Goal: Transaction & Acquisition: Purchase product/service

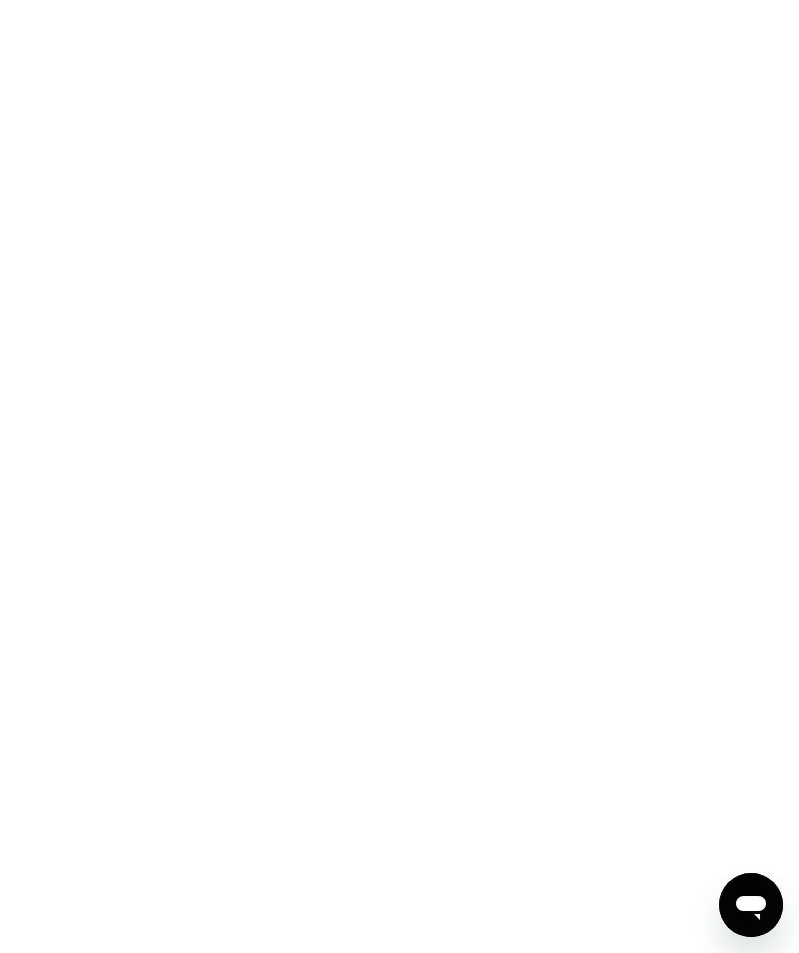
click at [760, 892] on icon "Open messaging window" at bounding box center [751, 905] width 36 height 36
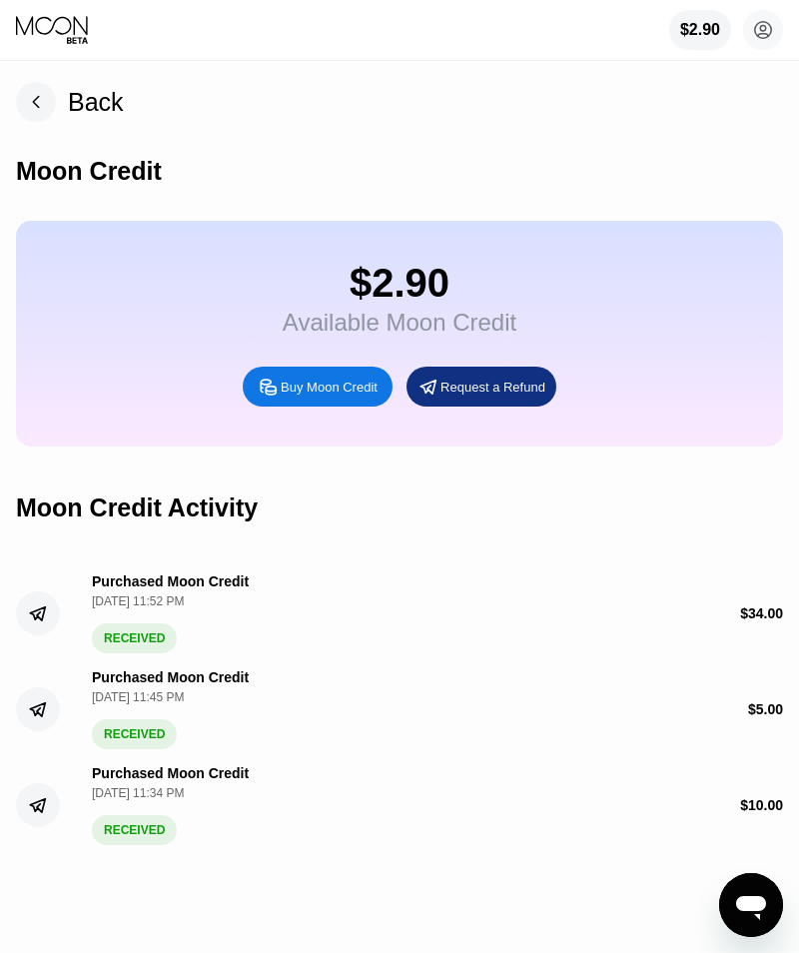
click at [767, 901] on icon "Open messaging window" at bounding box center [751, 905] width 36 height 36
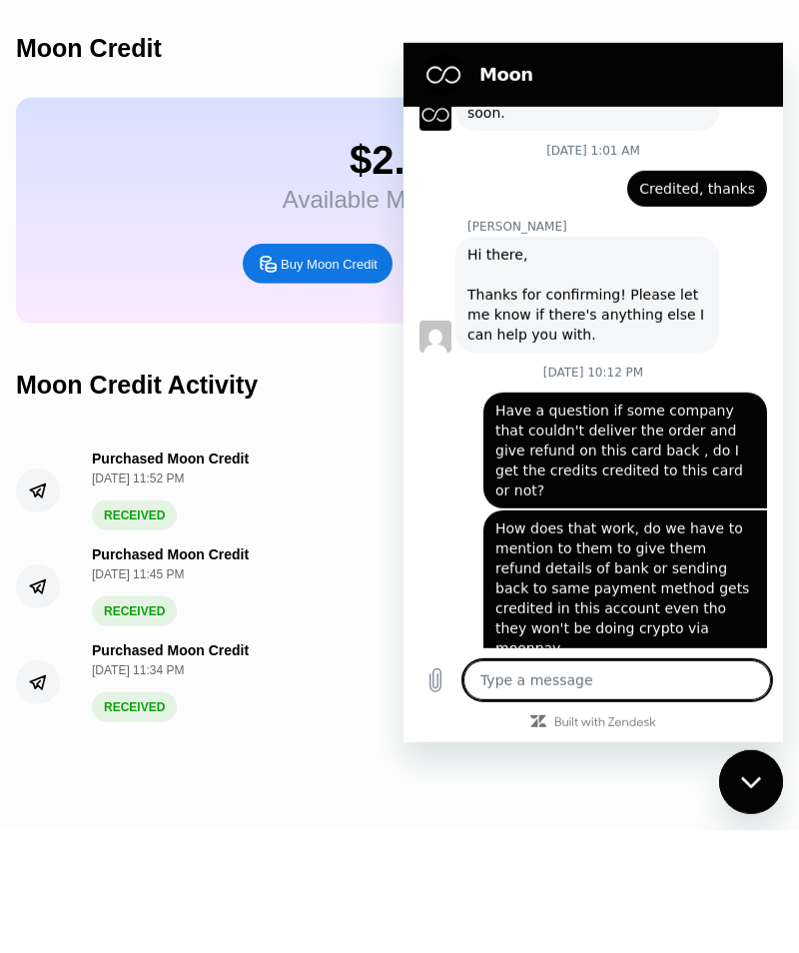
scroll to position [236, 0]
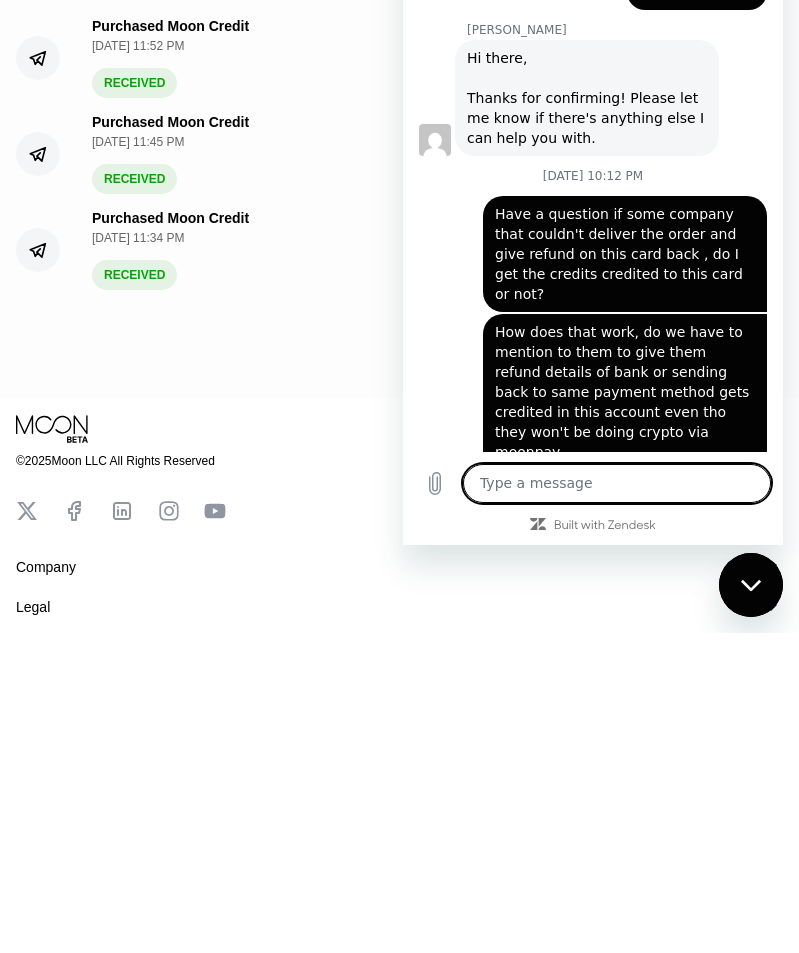
click at [761, 598] on div "Close messaging window" at bounding box center [751, 585] width 60 height 60
type textarea "x"
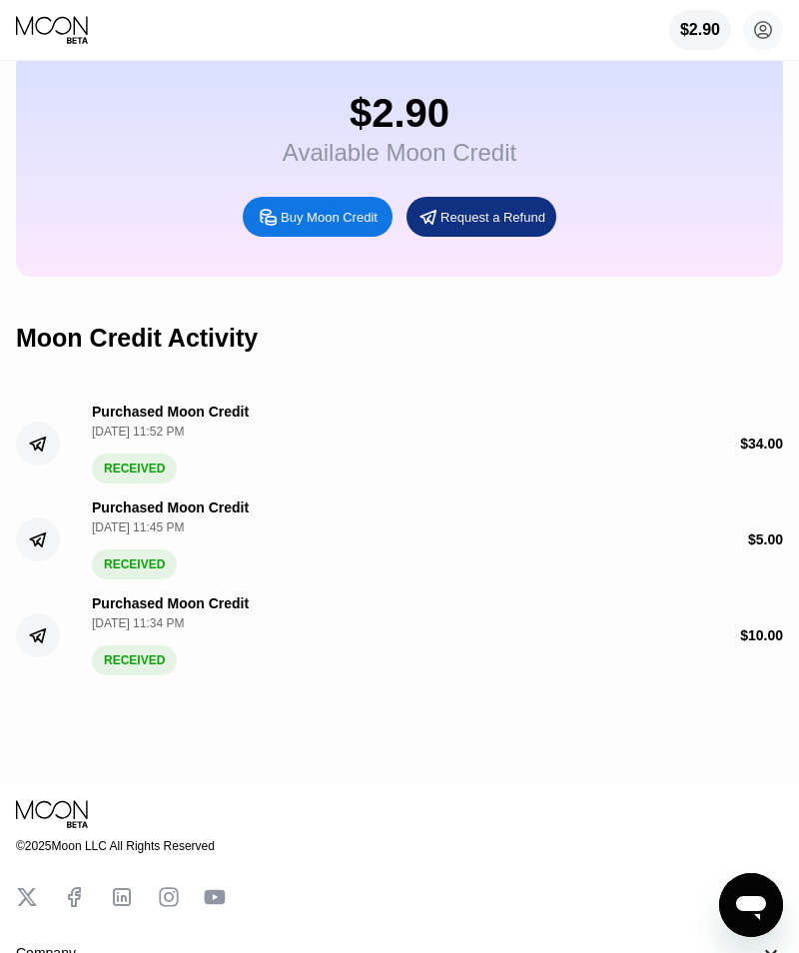
scroll to position [0, 0]
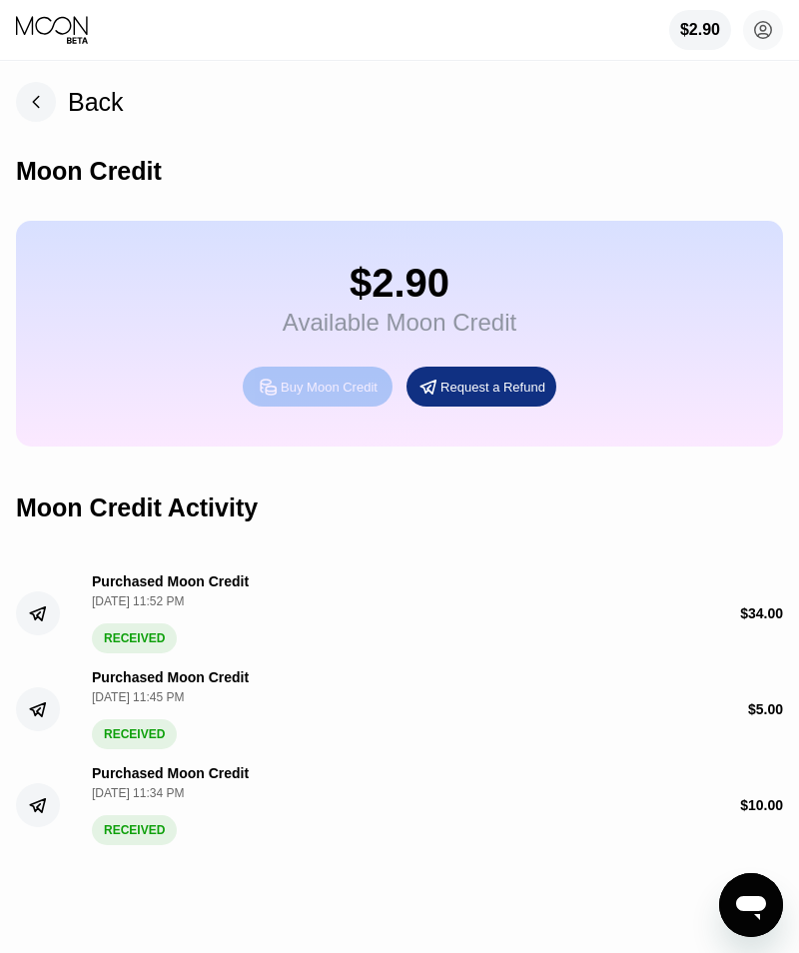
click at [355, 395] on div "Buy Moon Credit" at bounding box center [329, 387] width 97 height 17
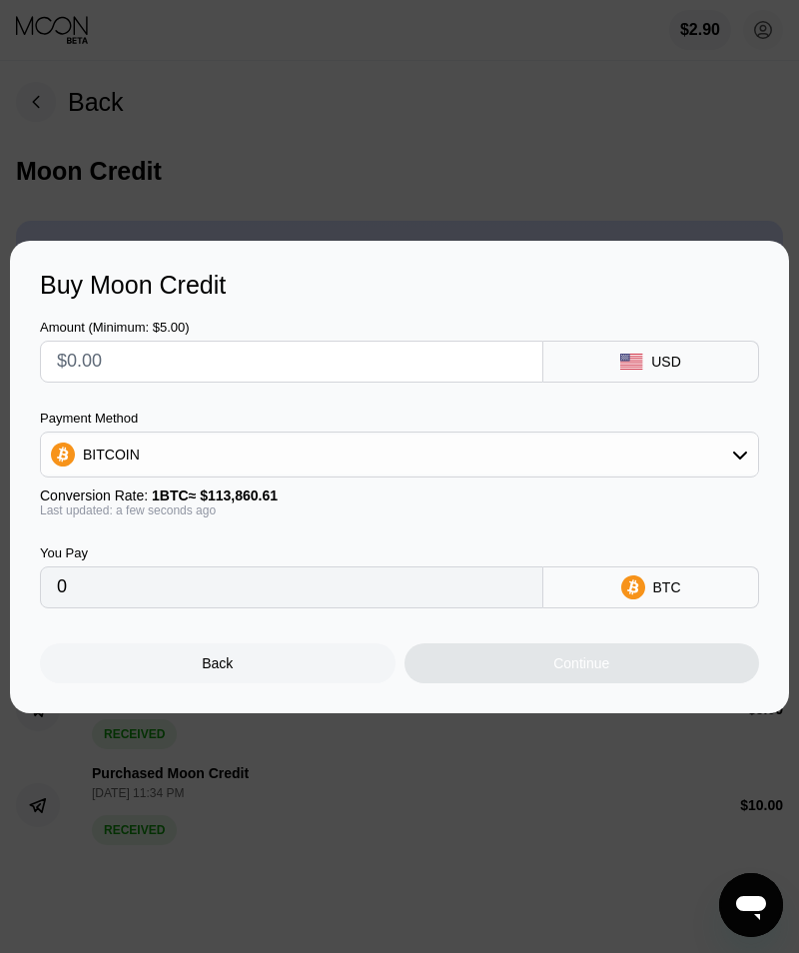
click at [401, 353] on input "text" at bounding box center [291, 362] width 469 height 40
type input "$1"
type input "0.00000879"
type input "$14"
type input "0.00012296"
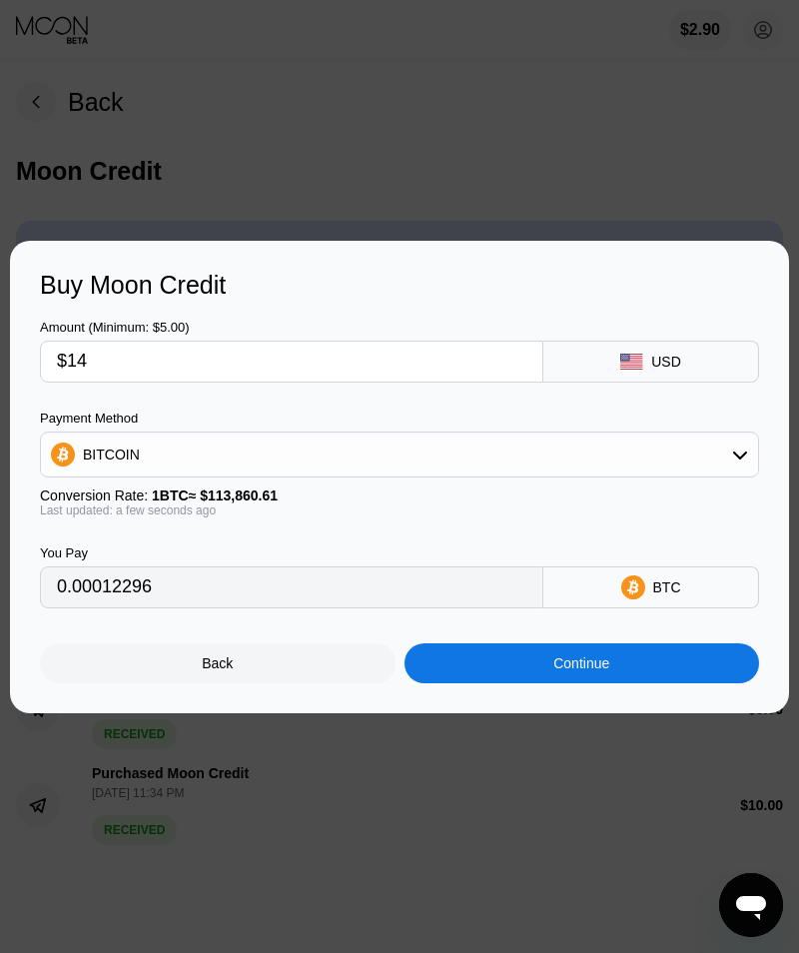
type input "$143"
type input "0.00125593"
type input "$14"
type input "0.00012296"
type input "$1"
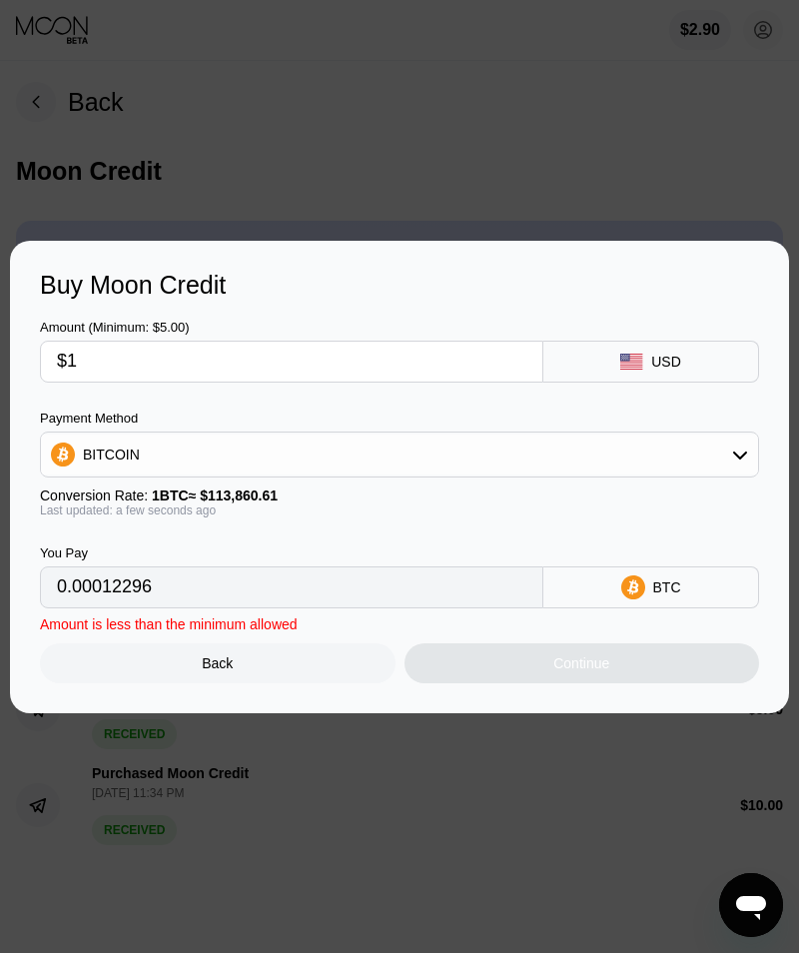
type input "0.00000879"
type input "$14"
type input "0.00012296"
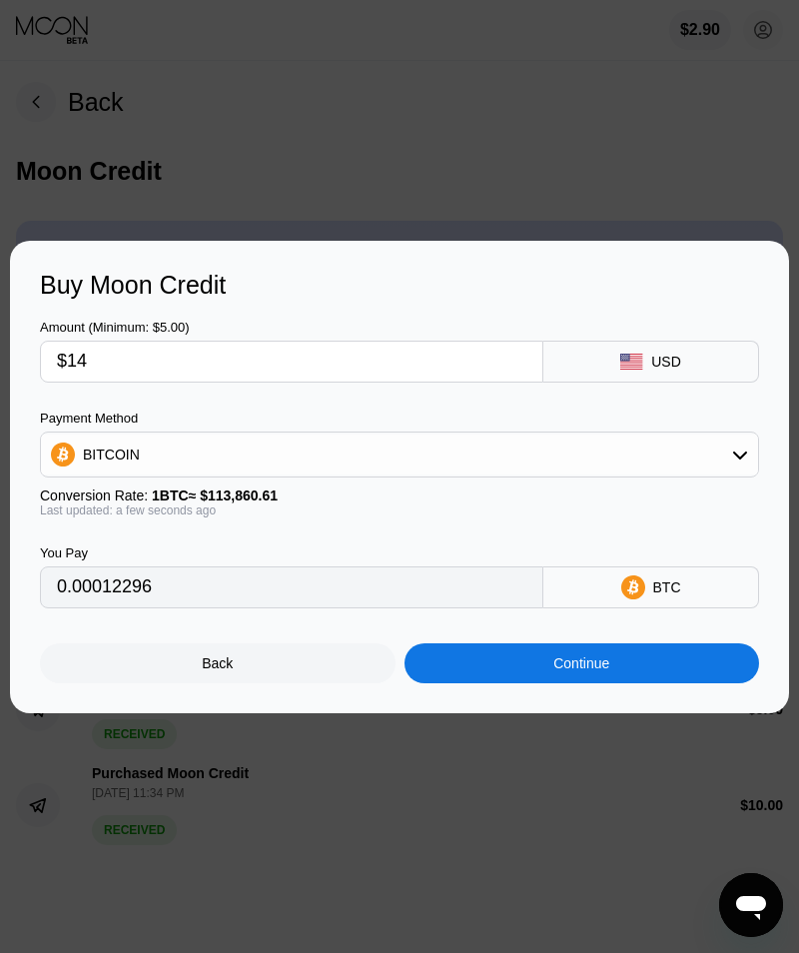
type input "$140"
type input "0.00122958"
type input "$140.1"
type input "0.00123046"
type input "$140.1"
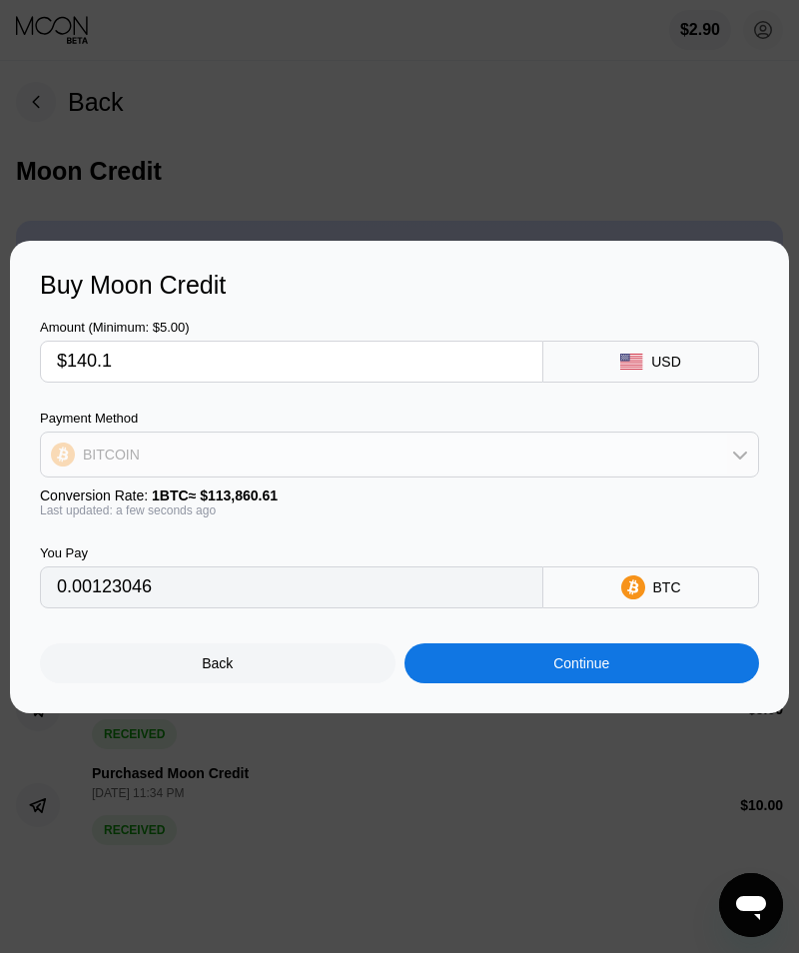
click at [686, 459] on div "BITCOIN" at bounding box center [399, 455] width 717 height 40
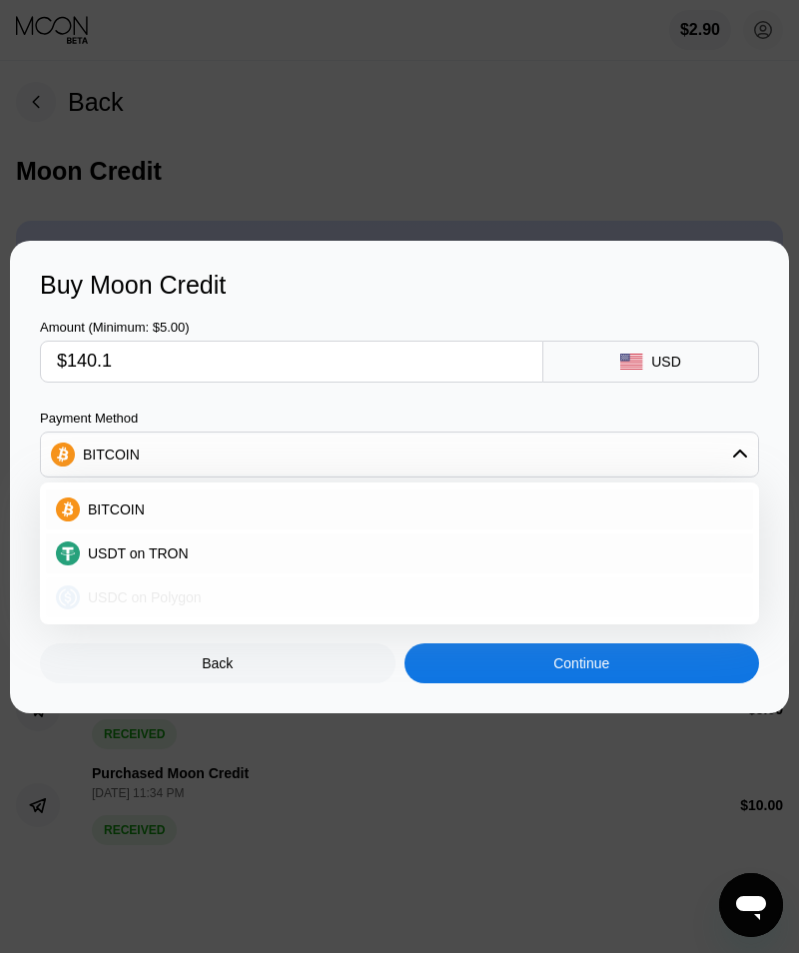
click at [133, 598] on span "USDC on Polygon" at bounding box center [145, 597] width 114 height 16
type input "140.10000000"
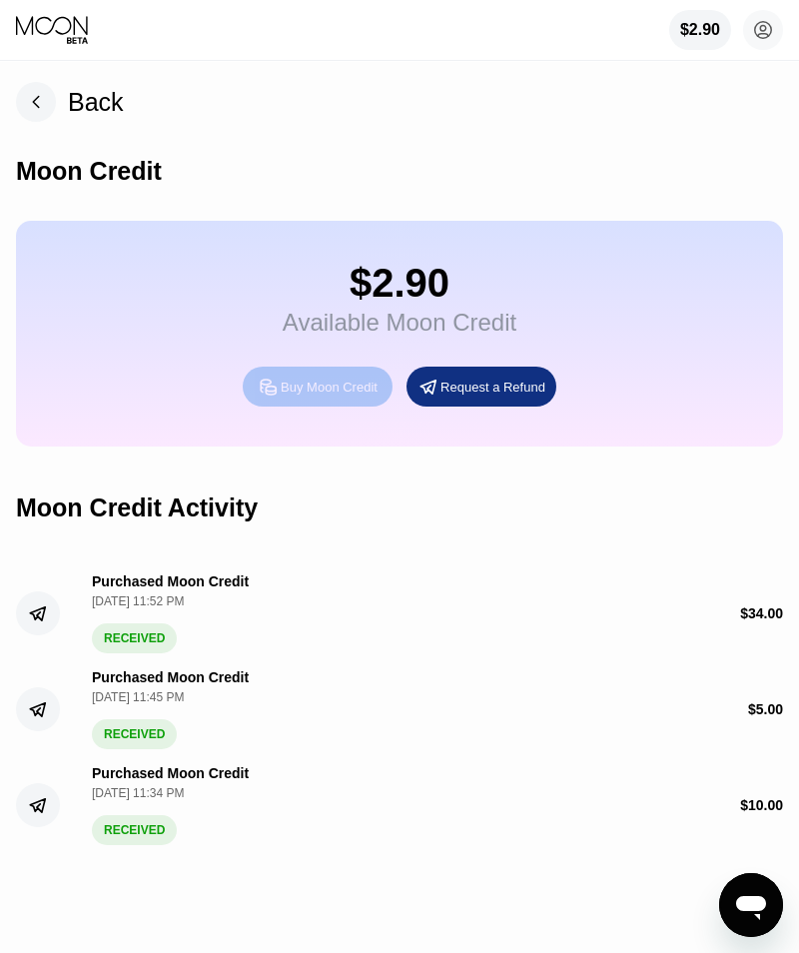
click at [331, 386] on div "Buy Moon Credit" at bounding box center [329, 387] width 97 height 17
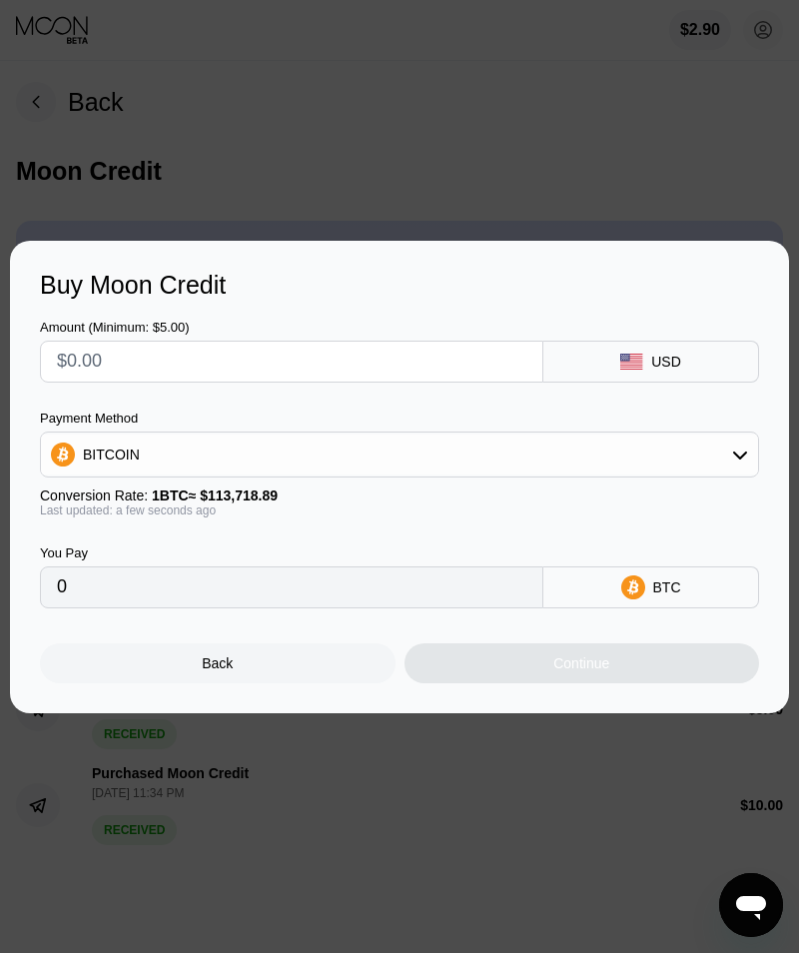
click at [326, 357] on input "text" at bounding box center [291, 362] width 469 height 40
type input "$1"
type input "0.00000880"
type input "$14"
type input "0.00012312"
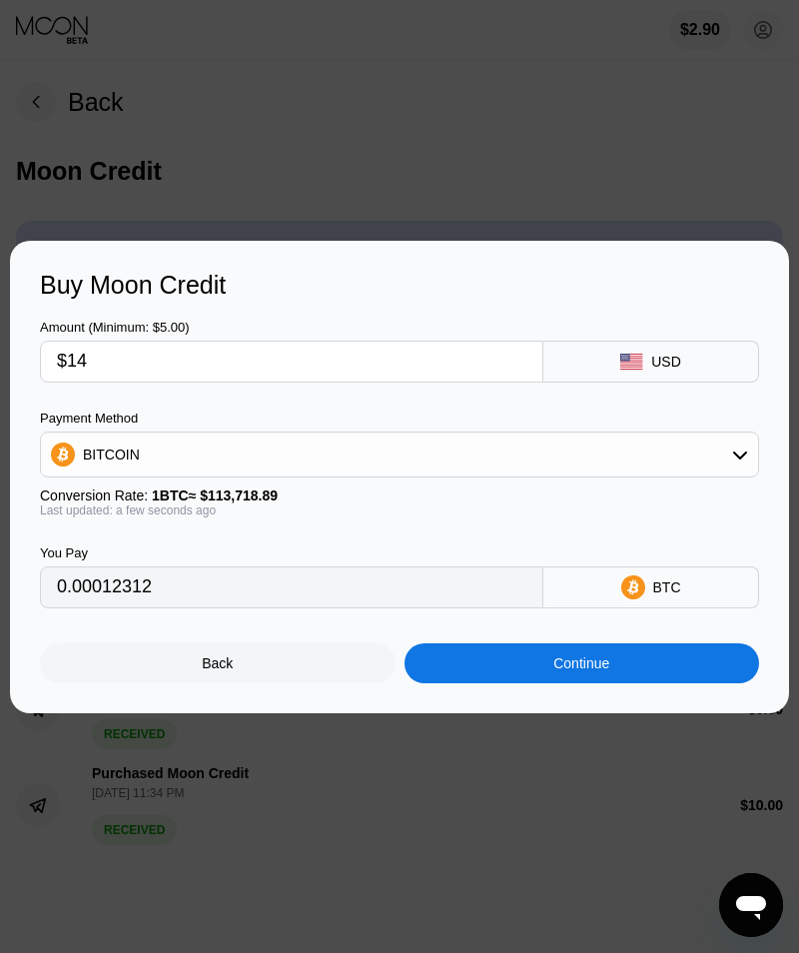
type input "$141"
type input "0.00123990"
type input "$141.1"
type input "0.00124078"
type input "$141."
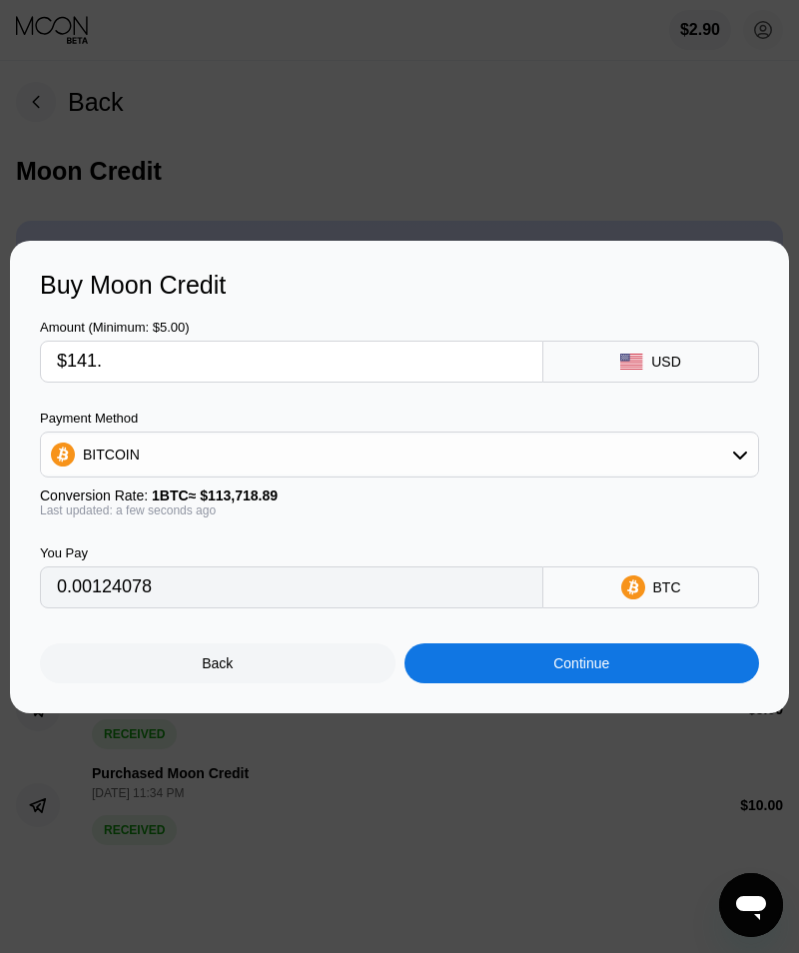
type input "0.00123990"
type input "$14"
type input "0.00012312"
type input "$143"
type input "0.00125749"
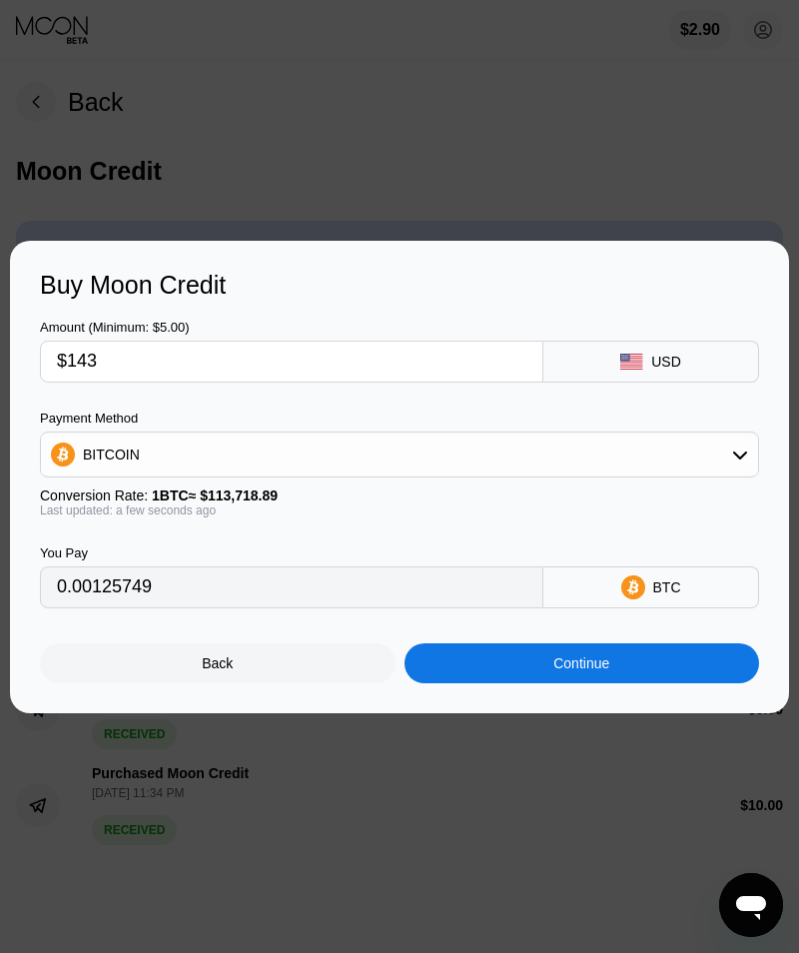
type input "$143"
click at [718, 463] on div "BITCOIN" at bounding box center [399, 455] width 717 height 40
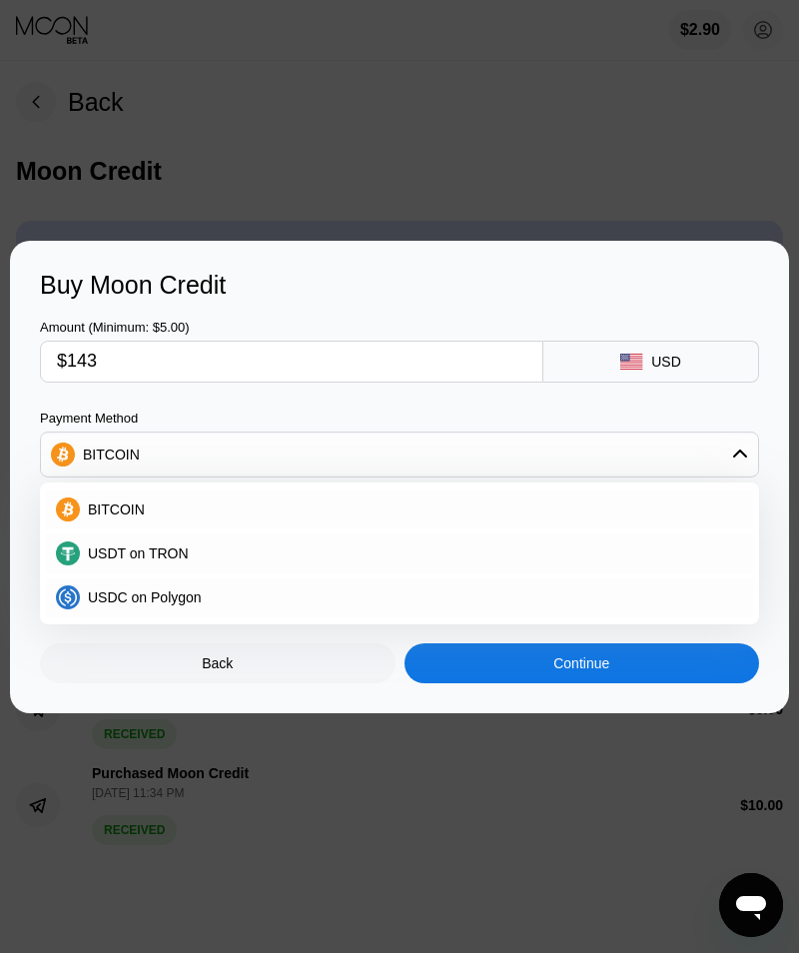
click at [108, 595] on span "USDC on Polygon" at bounding box center [145, 597] width 114 height 16
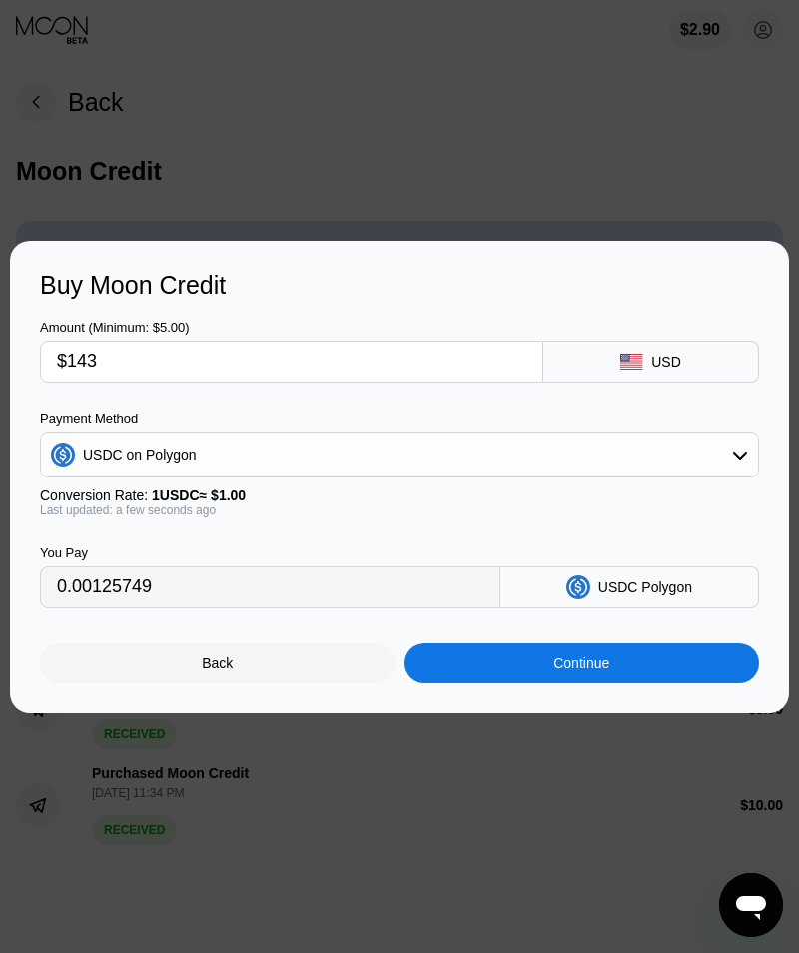
type input "143.00000000"
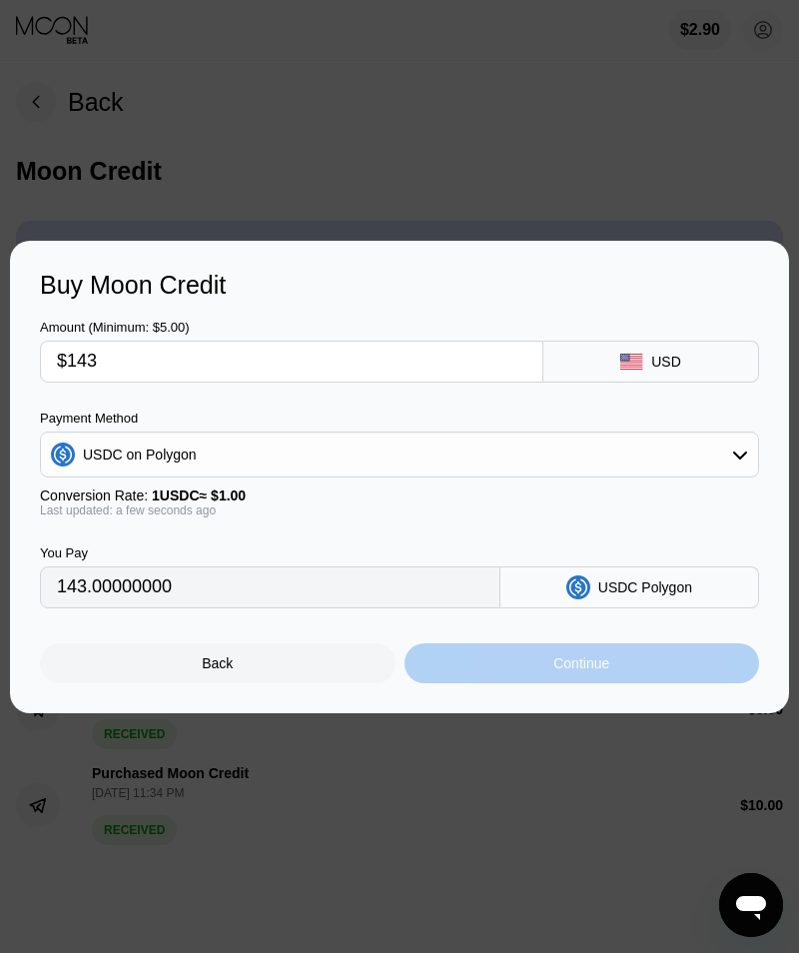
click at [602, 661] on div "Continue" at bounding box center [581, 663] width 56 height 16
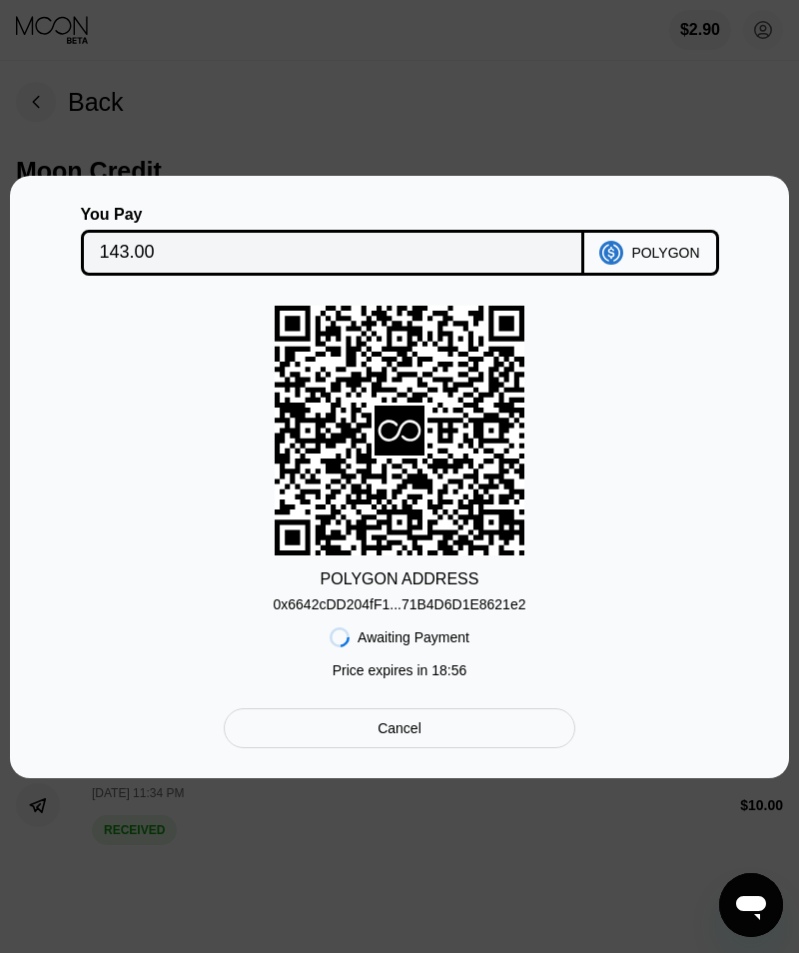
click at [482, 600] on div "0x6642cDD204fF1...71B4D6D1E8621e2" at bounding box center [400, 604] width 253 height 16
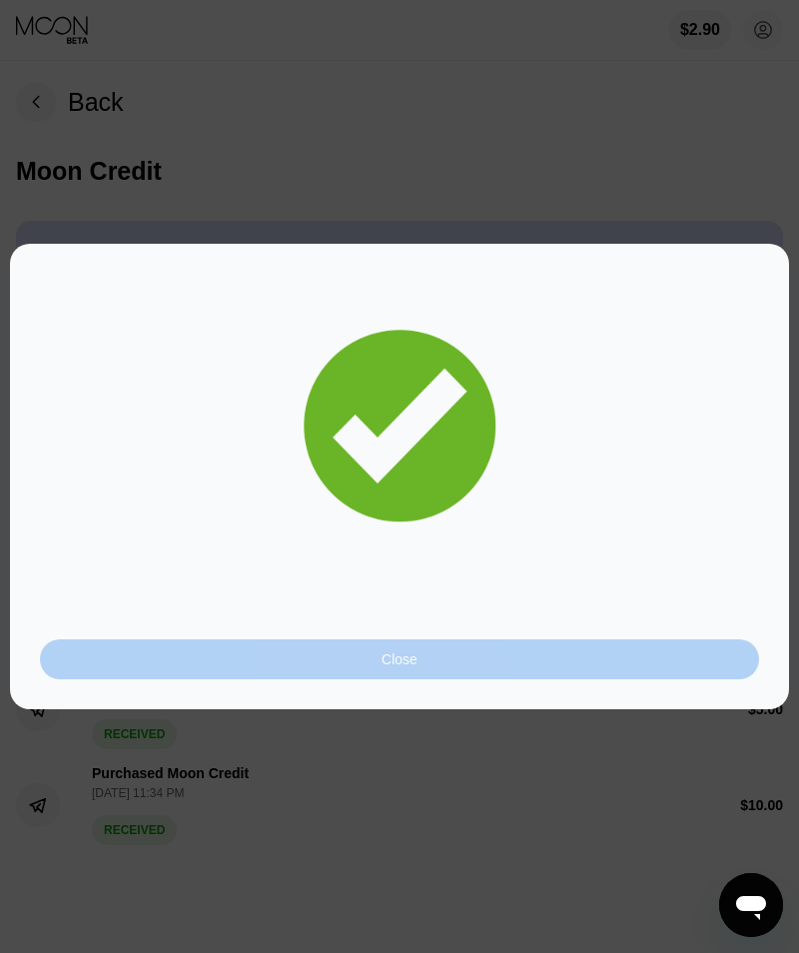
click at [474, 664] on div "Close" at bounding box center [399, 659] width 719 height 40
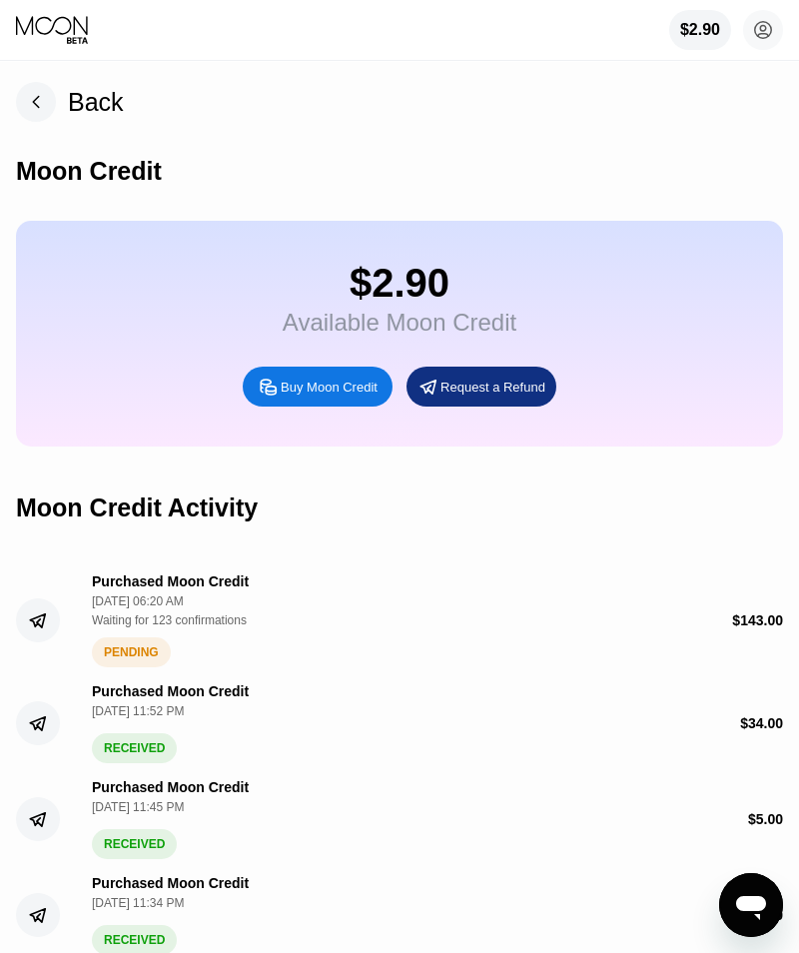
click at [774, 30] on circle at bounding box center [763, 30] width 40 height 40
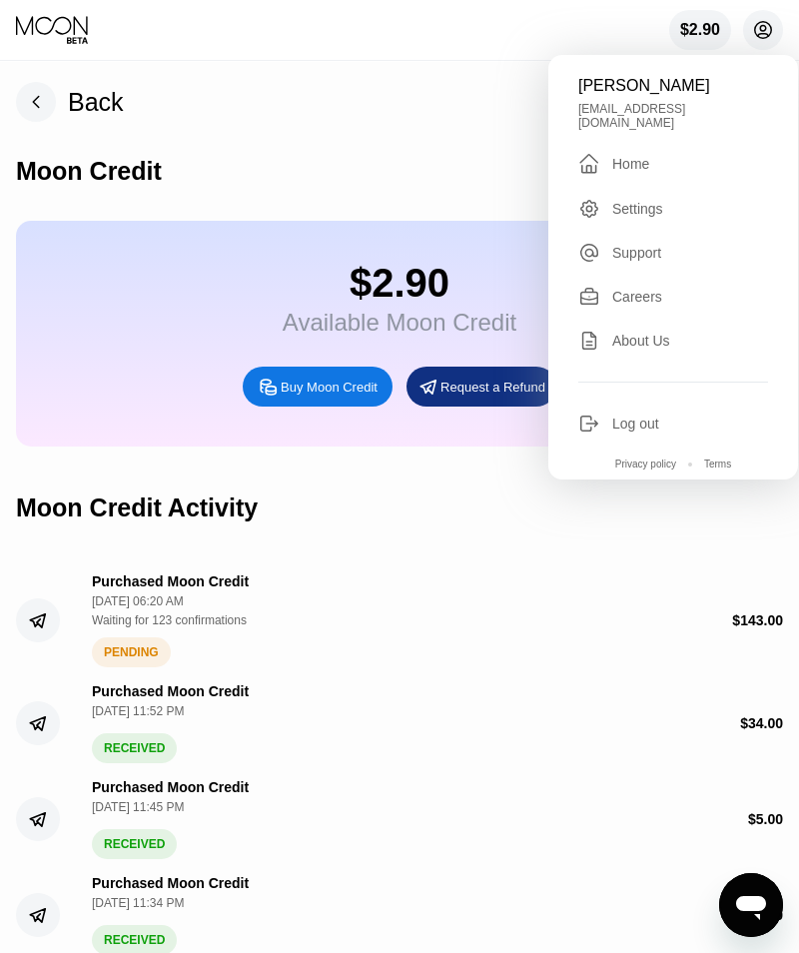
click at [626, 158] on div "Home" at bounding box center [630, 164] width 37 height 16
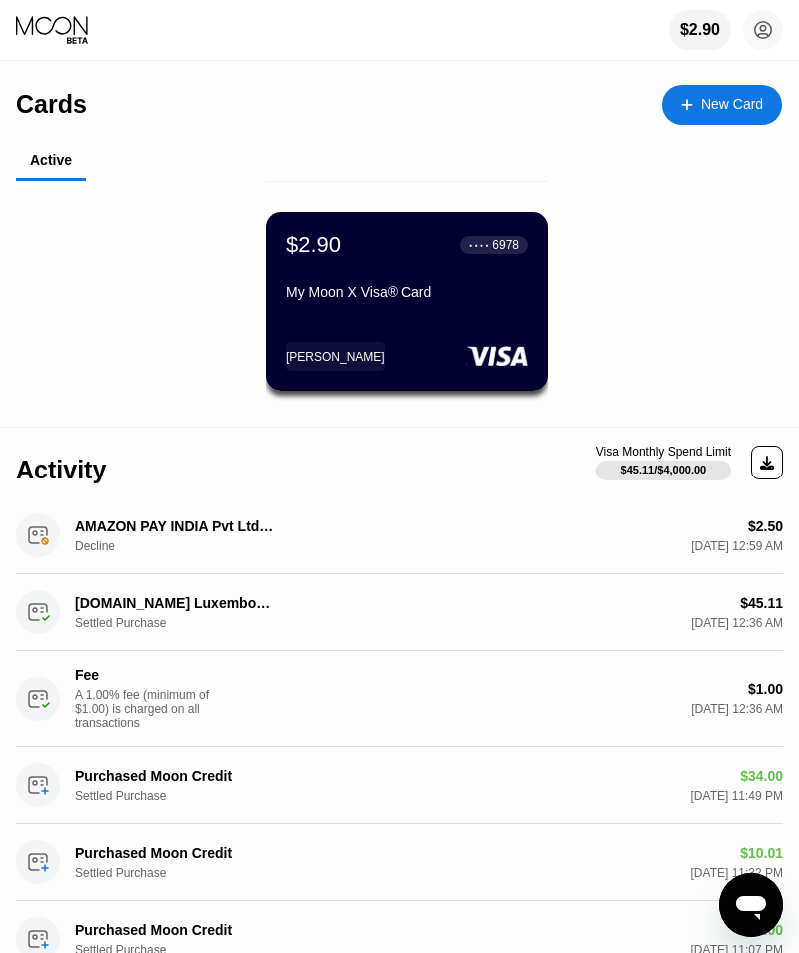
click at [777, 19] on circle at bounding box center [763, 30] width 40 height 40
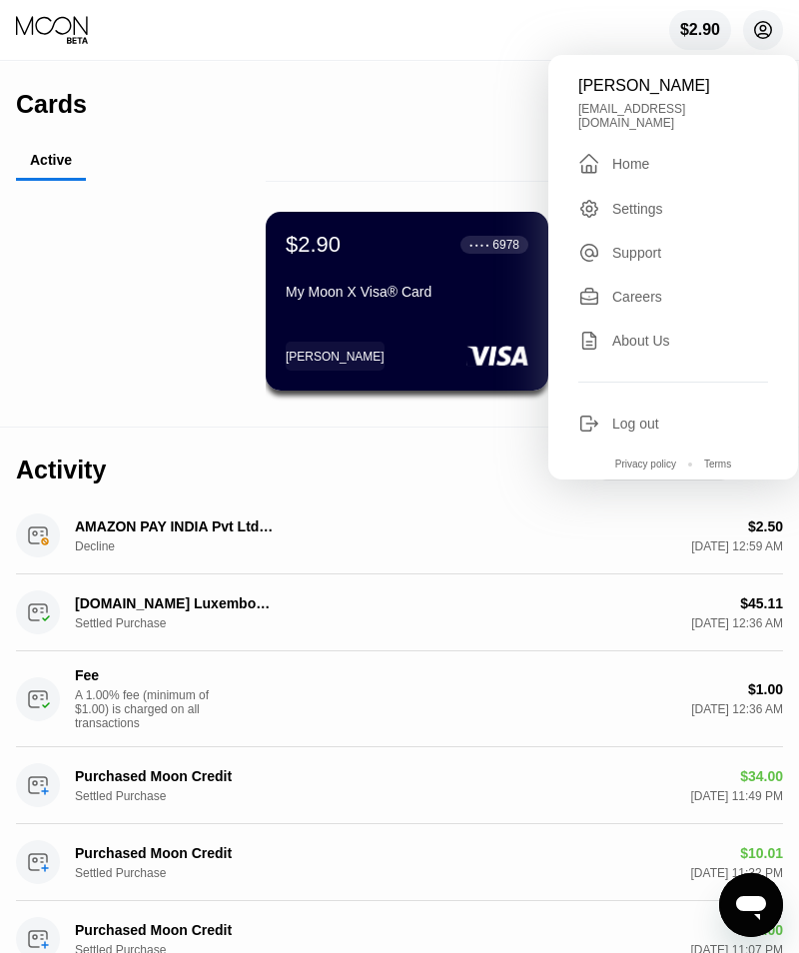
click at [117, 336] on div "$2.90 ● ● ● ● 6978 My Moon X Visa® Card Tom" at bounding box center [407, 311] width 782 height 220
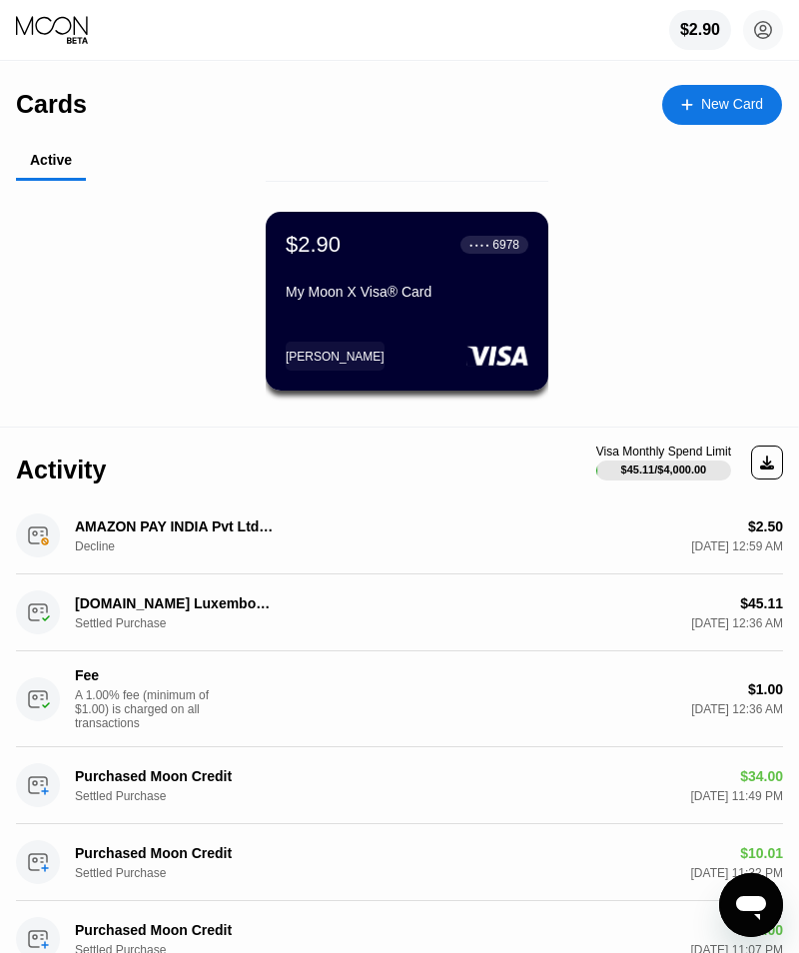
click at [680, 16] on div "$2.90" at bounding box center [700, 30] width 62 height 40
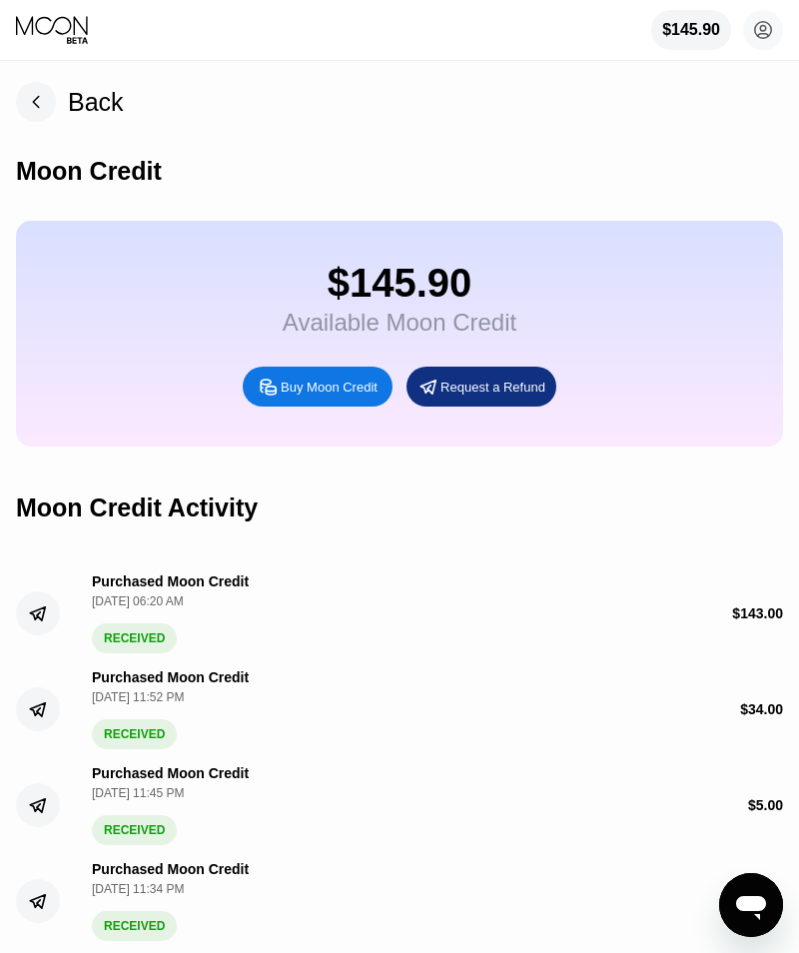
click at [771, 29] on icon at bounding box center [763, 30] width 17 height 17
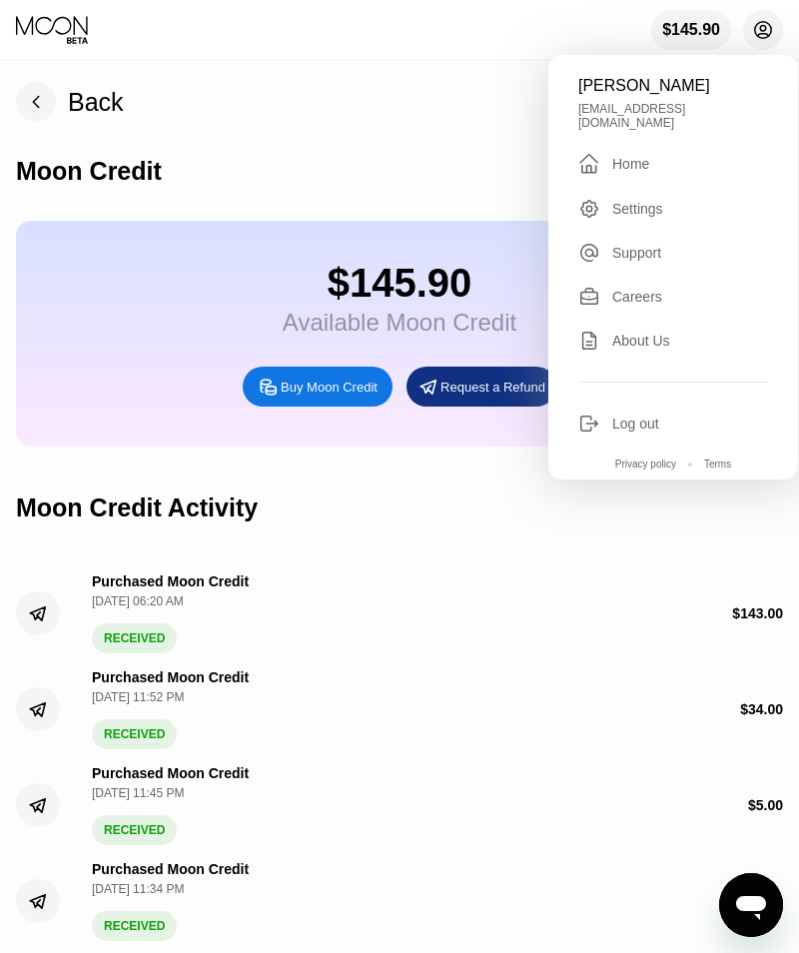
click at [535, 92] on div "Back Moon Credit $145.90 Available Moon Credit Buy Moon Credit Request a Refund…" at bounding box center [399, 507] width 799 height 891
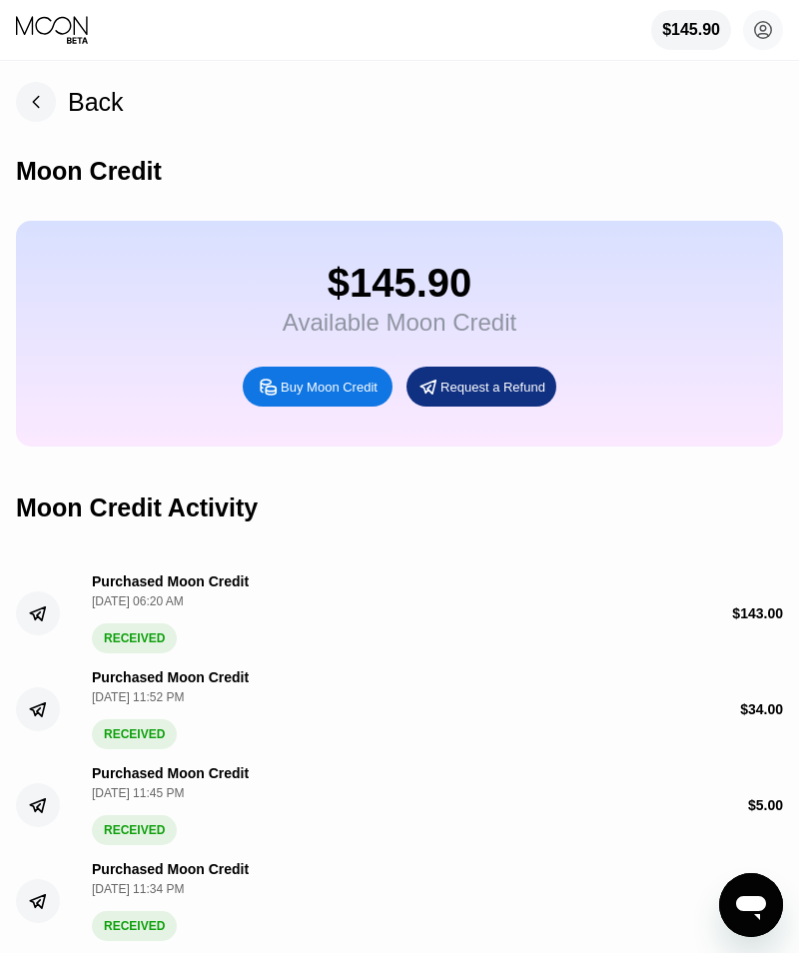
click at [697, 24] on div "$145.90" at bounding box center [691, 30] width 58 height 18
click at [415, 284] on div "$145.90" at bounding box center [400, 283] width 234 height 45
click at [699, 31] on div "$145.90" at bounding box center [691, 30] width 58 height 18
click at [771, 27] on icon at bounding box center [763, 30] width 17 height 17
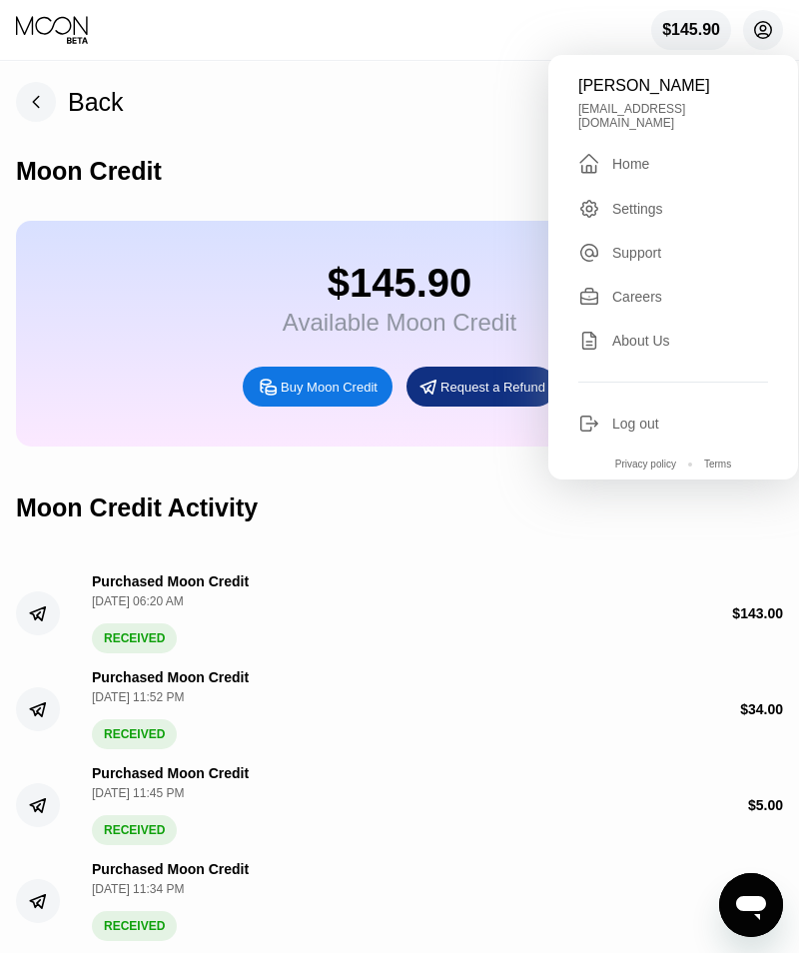
click at [639, 156] on div "Home" at bounding box center [630, 164] width 37 height 16
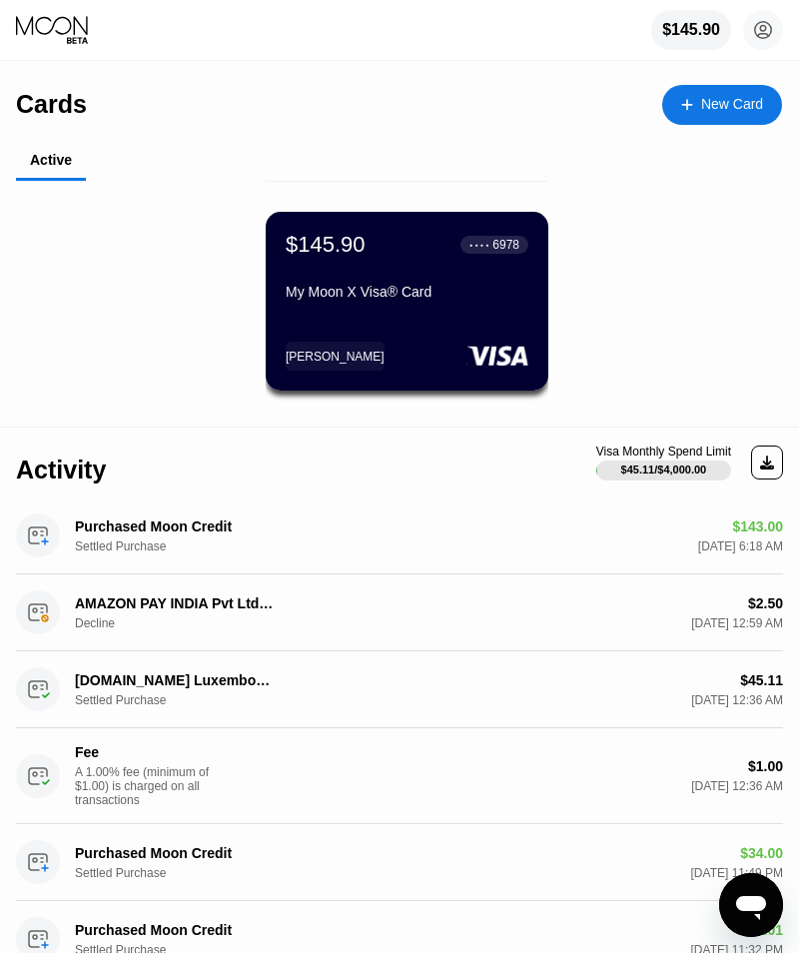
click at [763, 37] on circle at bounding box center [763, 30] width 40 height 40
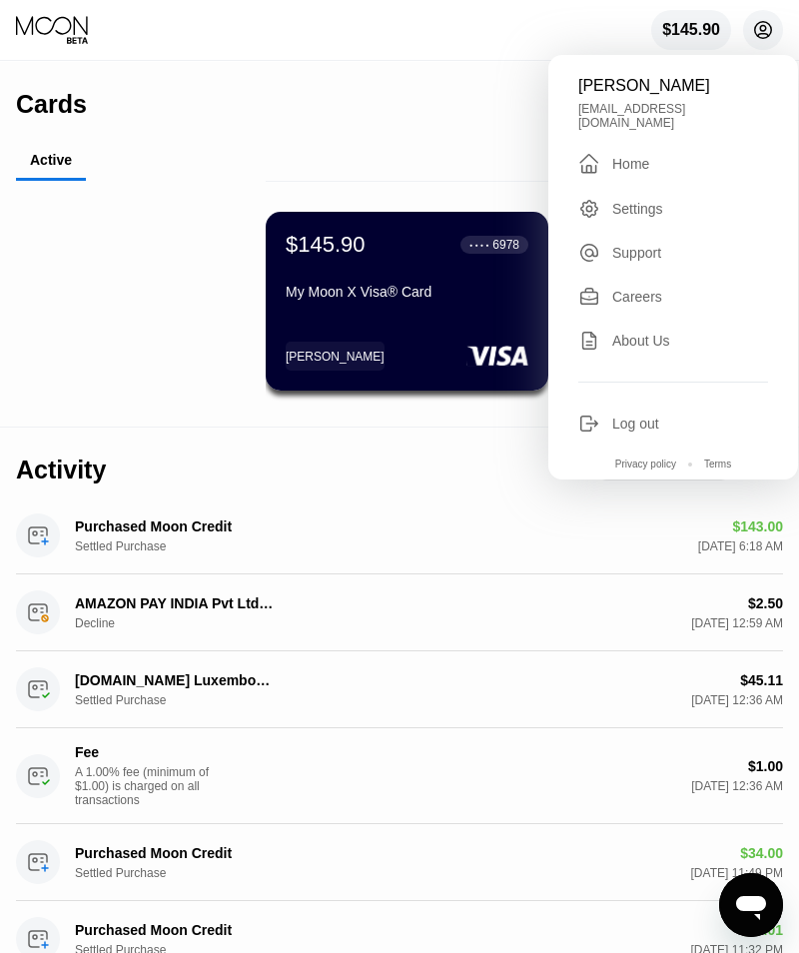
click at [112, 349] on div "$145.90 ● ● ● ● 6978 My Moon X Visa® Card [PERSON_NAME]" at bounding box center [407, 311] width 782 height 220
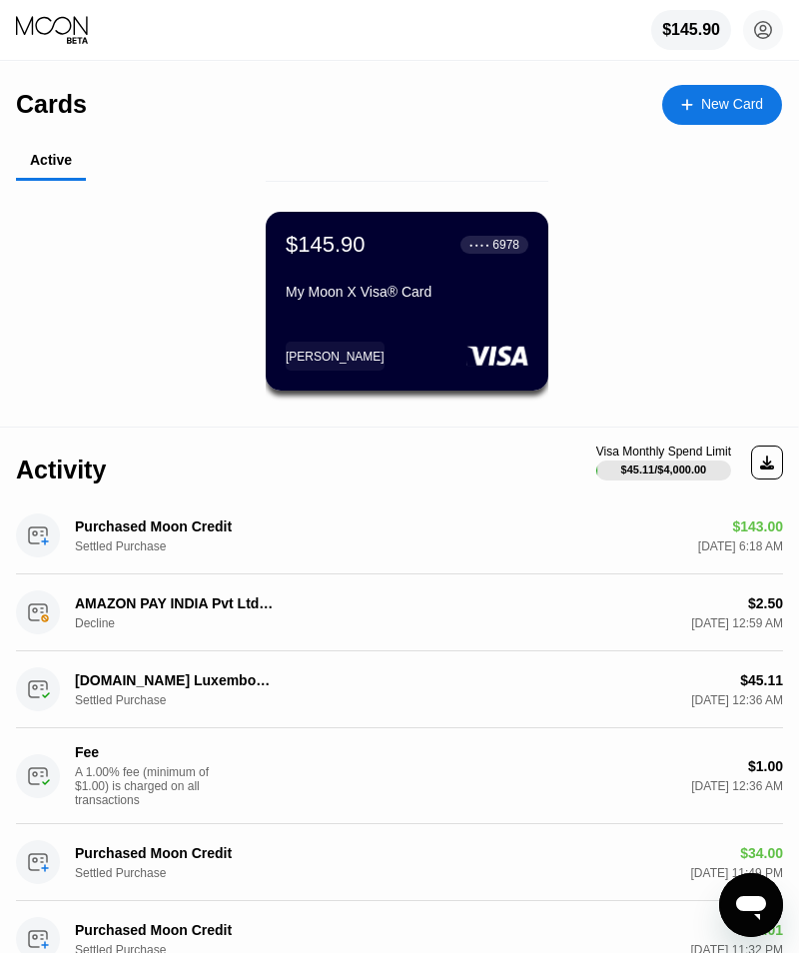
click at [430, 315] on div "$145.90 ● ● ● ● 6978 My Moon X Visa® Card [PERSON_NAME]" at bounding box center [407, 301] width 283 height 179
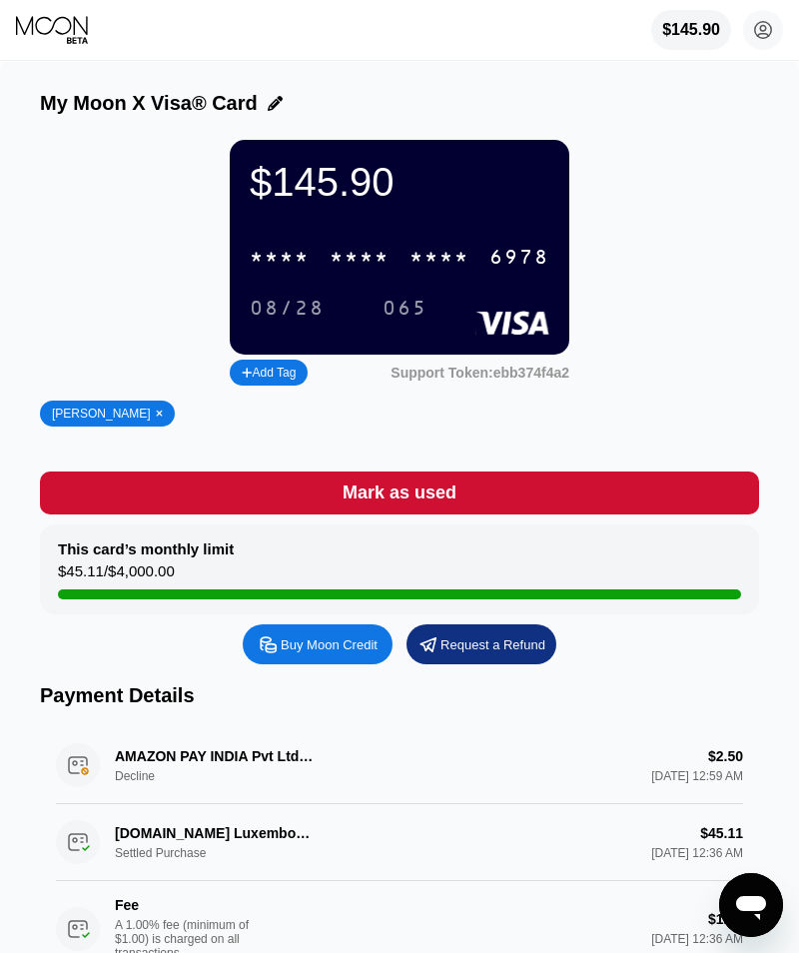
click at [699, 30] on div "$145.90" at bounding box center [691, 30] width 58 height 18
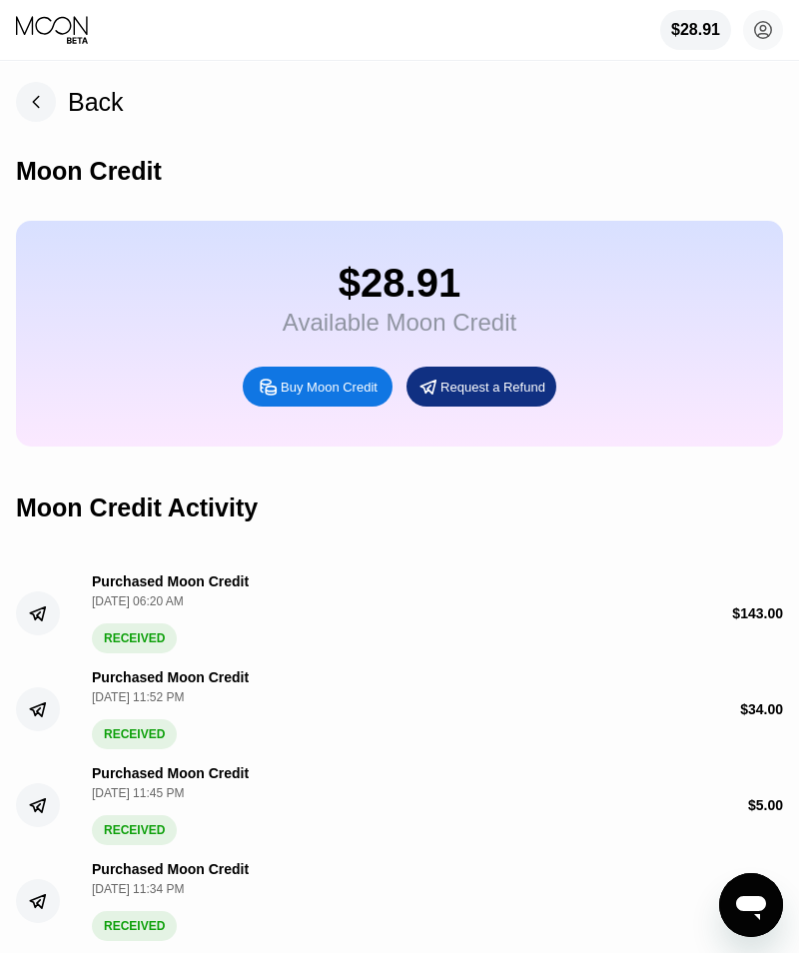
click at [773, 30] on circle at bounding box center [763, 30] width 40 height 40
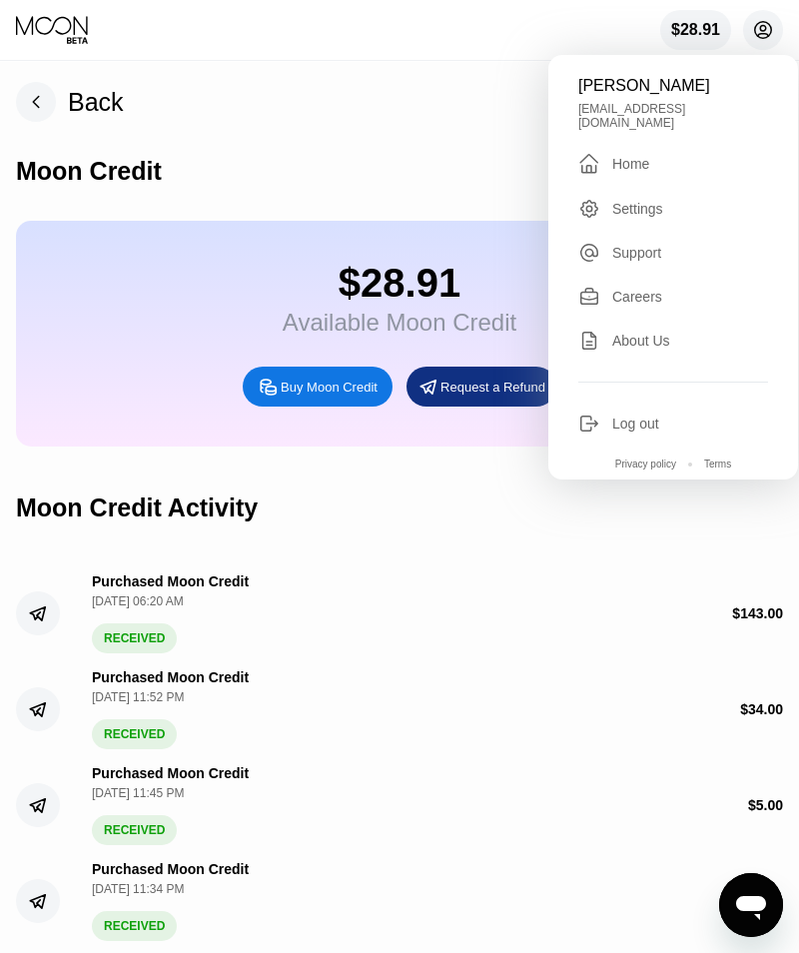
click at [654, 617] on div "$ 143.00" at bounding box center [670, 613] width 225 height 16
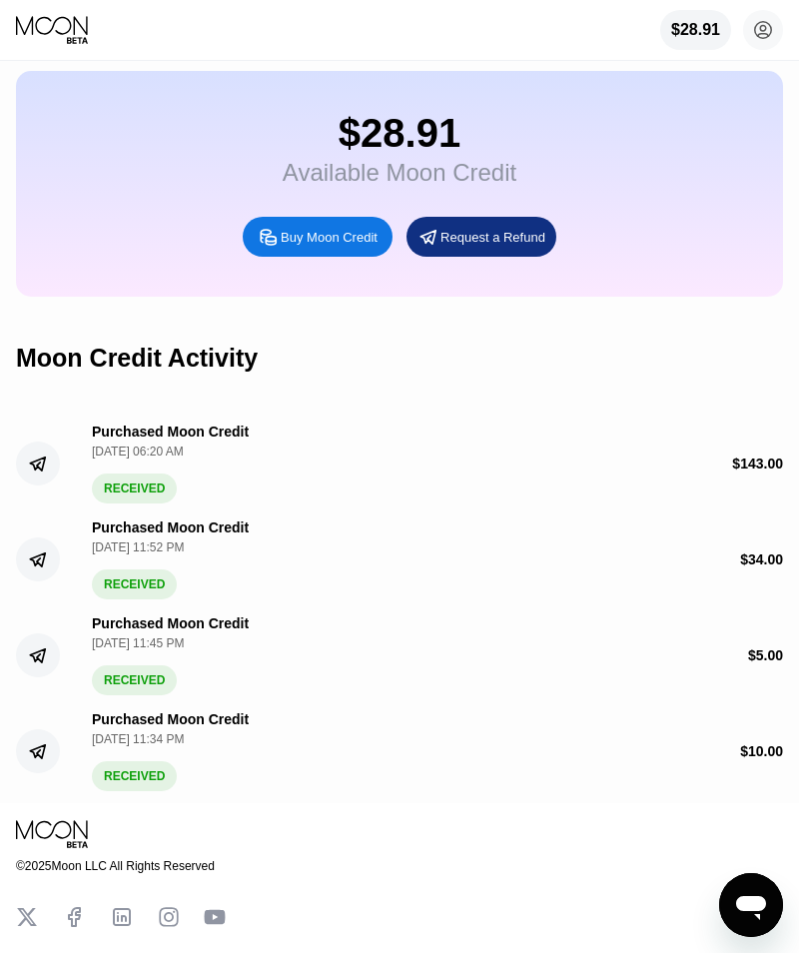
scroll to position [160, 0]
